Goal: Information Seeking & Learning: Check status

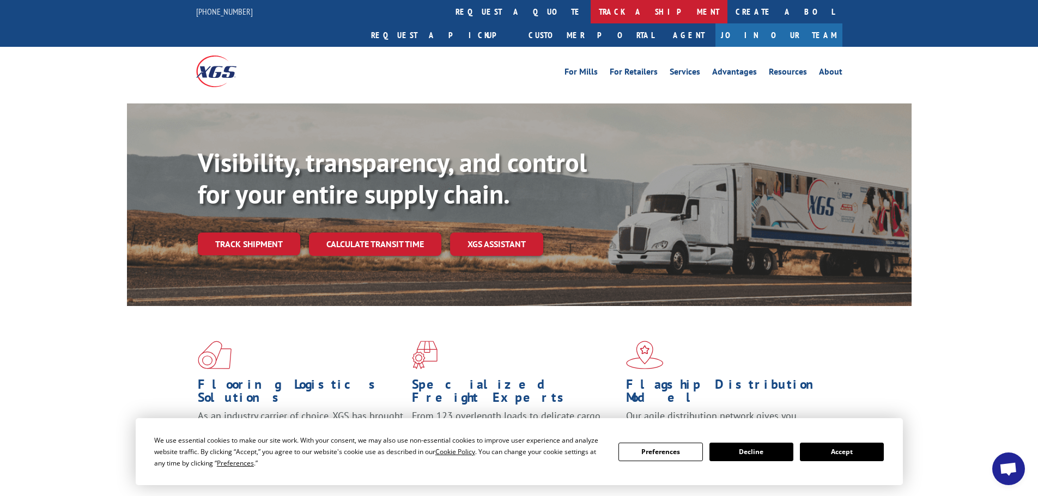
click at [590, 11] on link "track a shipment" at bounding box center [658, 11] width 137 height 23
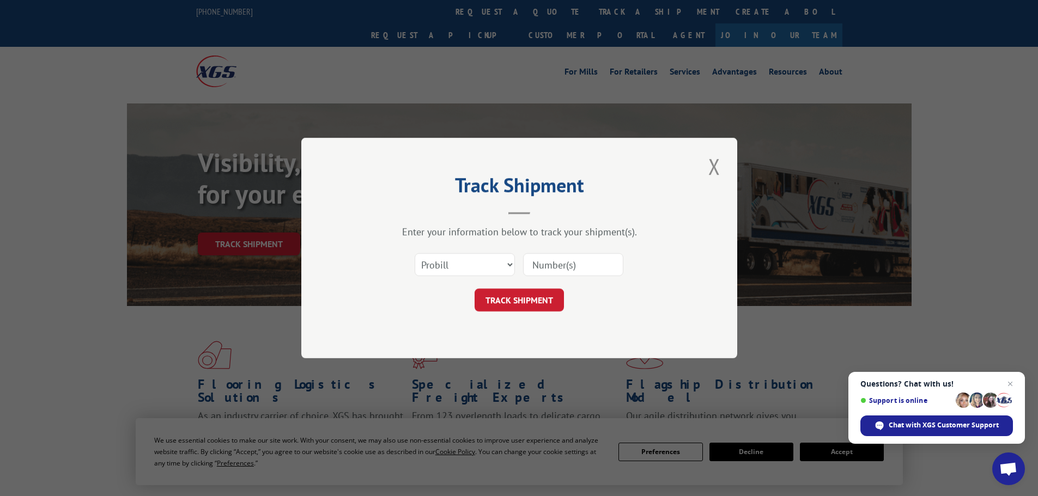
click at [534, 264] on input at bounding box center [573, 264] width 100 height 23
type input "524546533"
click at [517, 303] on button "TRACK SHIPMENT" at bounding box center [518, 300] width 89 height 23
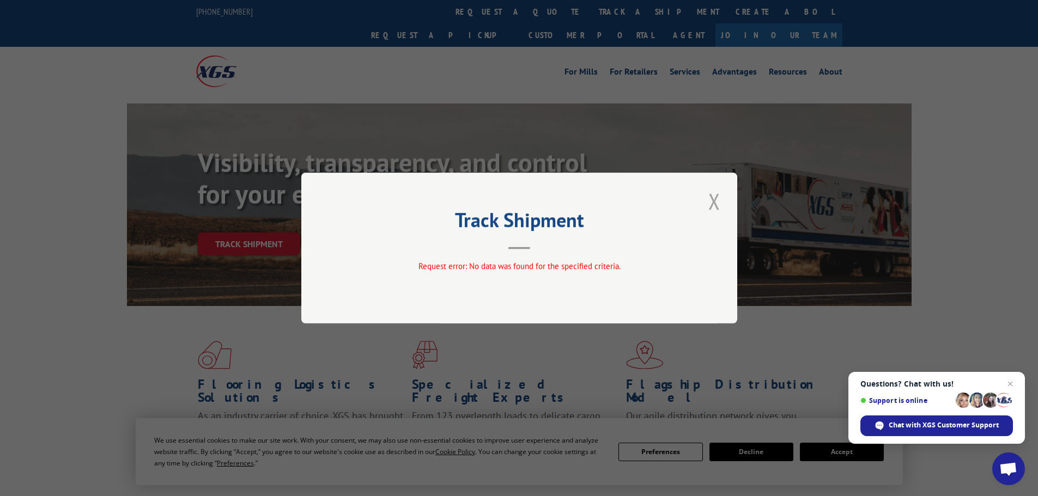
click at [716, 201] on button "Close modal" at bounding box center [714, 201] width 19 height 30
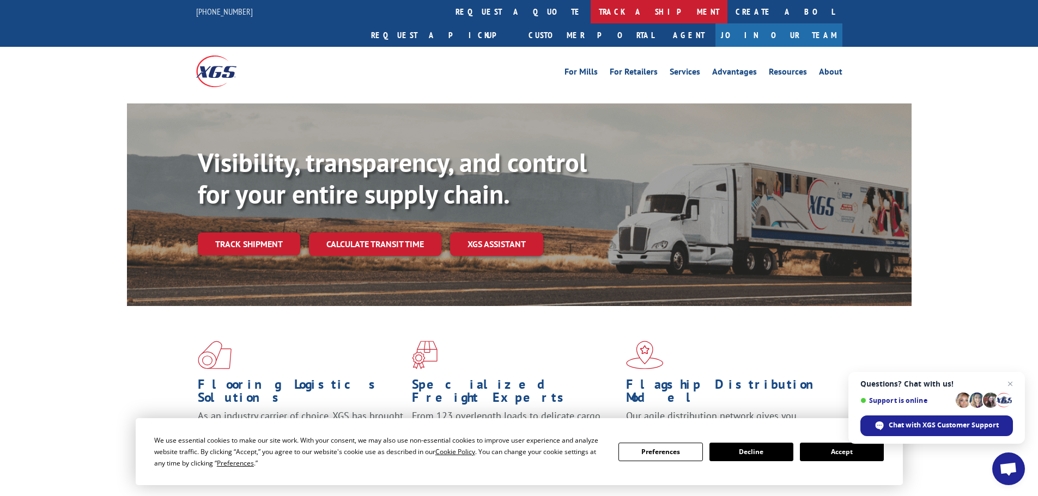
click at [590, 9] on link "track a shipment" at bounding box center [658, 11] width 137 height 23
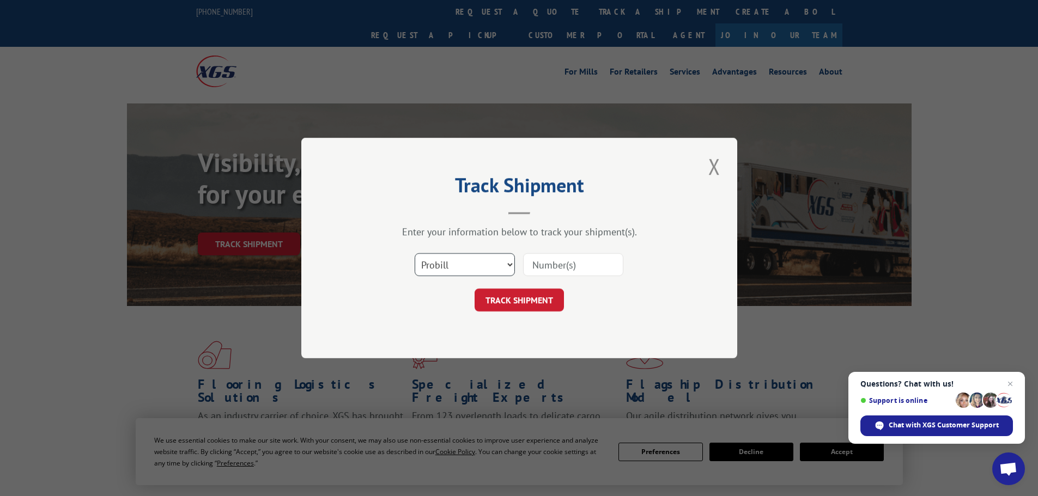
click at [510, 263] on select "Select category... Probill BOL PO" at bounding box center [464, 264] width 100 height 23
select select "bol"
click at [414, 253] on select "Select category... Probill BOL PO" at bounding box center [464, 264] width 100 height 23
click at [529, 260] on input at bounding box center [573, 264] width 100 height 23
type input "524546533"
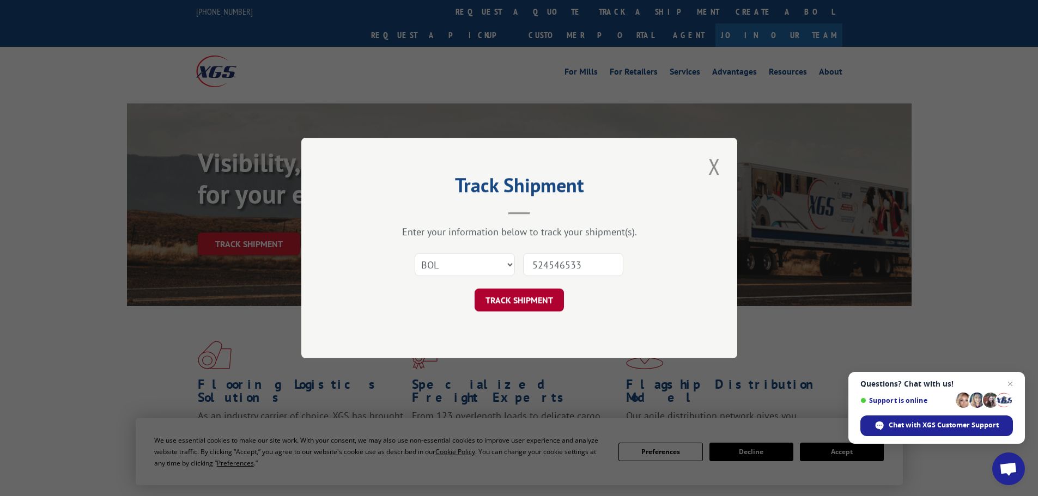
click at [520, 298] on button "TRACK SHIPMENT" at bounding box center [518, 300] width 89 height 23
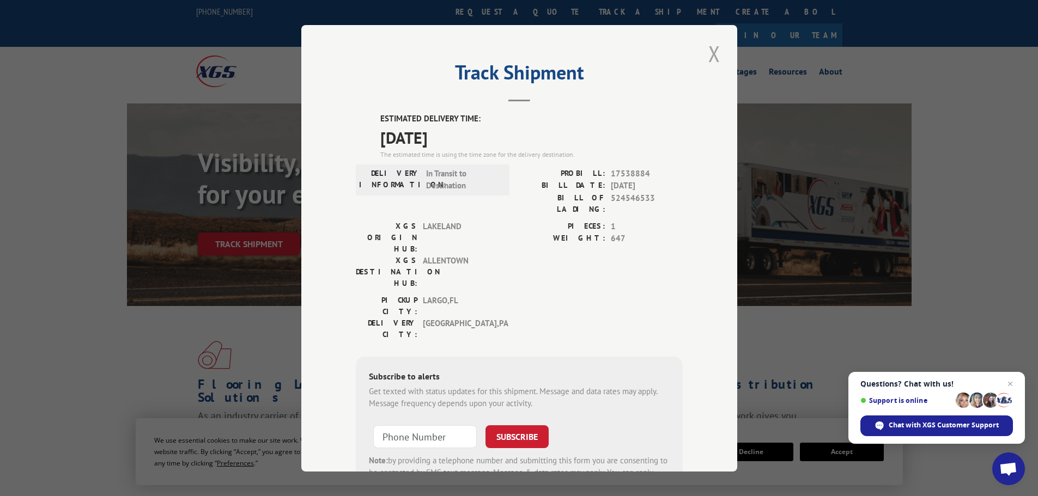
click at [711, 55] on button "Close modal" at bounding box center [714, 54] width 19 height 30
